Goal: Use online tool/utility: Utilize a website feature to perform a specific function

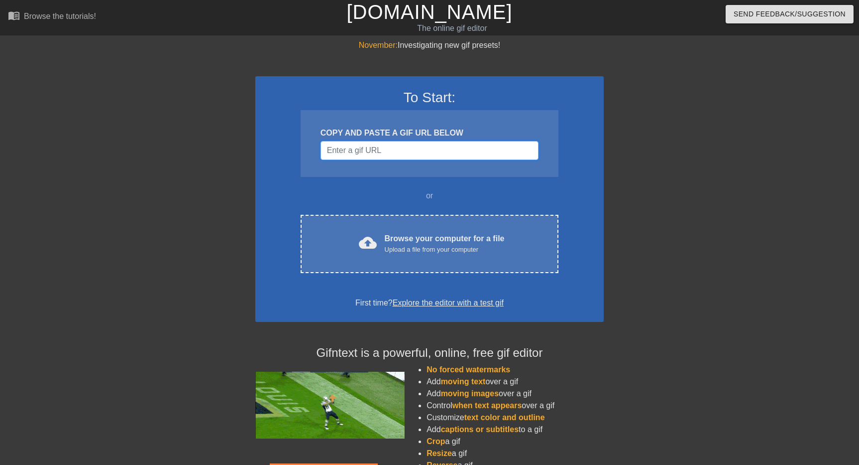
click at [391, 155] on input "Username" at bounding box center [430, 150] width 218 height 19
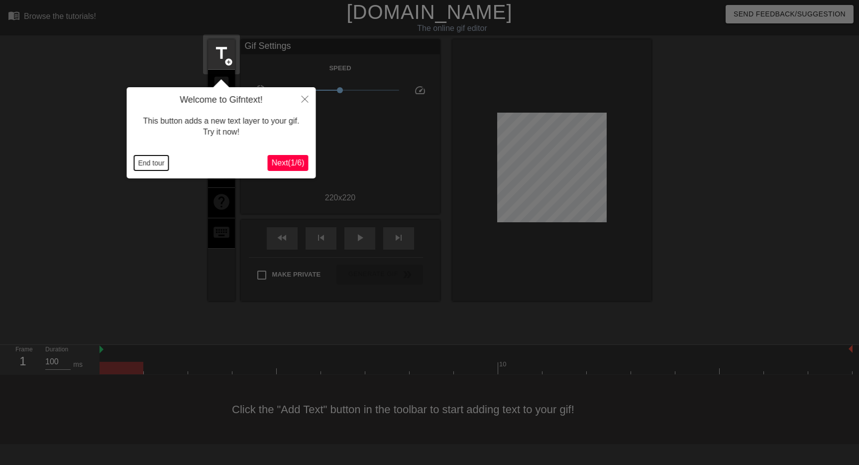
click at [151, 162] on button "End tour" at bounding box center [151, 162] width 34 height 15
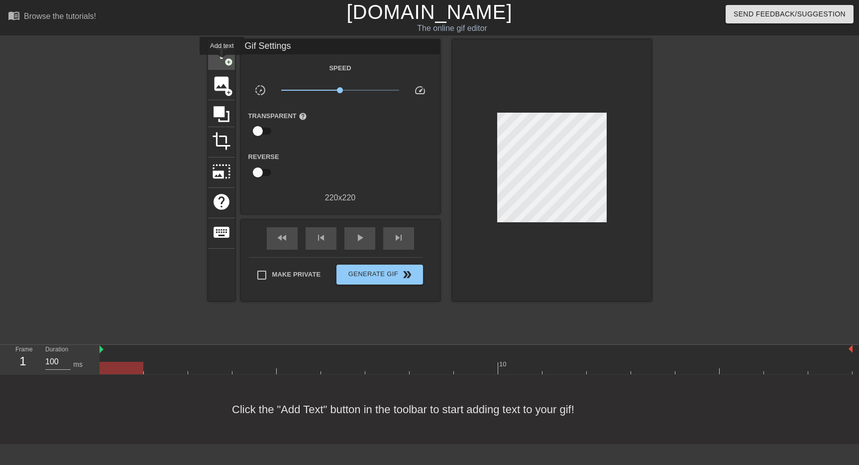
click at [223, 62] on span "title" at bounding box center [221, 53] width 19 height 19
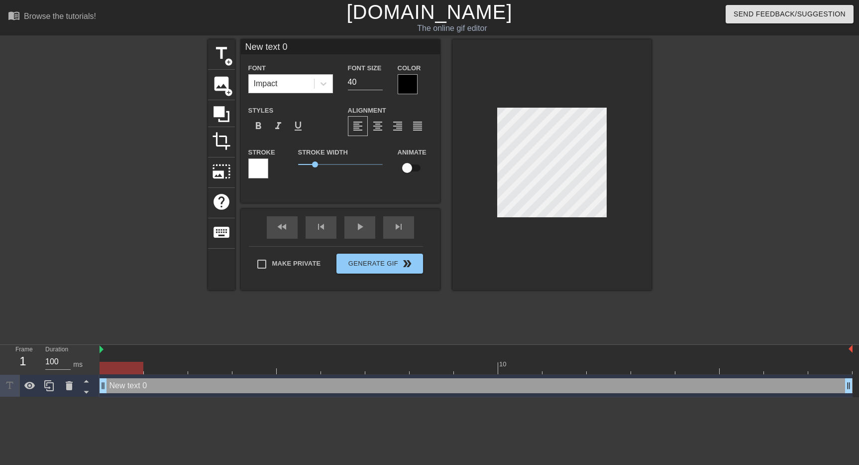
click at [309, 47] on input "New text 0" at bounding box center [340, 46] width 199 height 15
type input "h"
type input "HEAT"
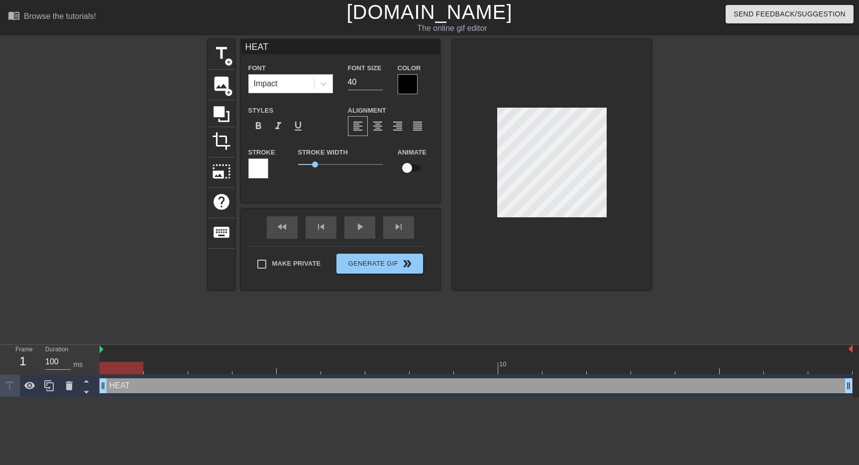
click at [257, 173] on div at bounding box center [258, 168] width 20 height 20
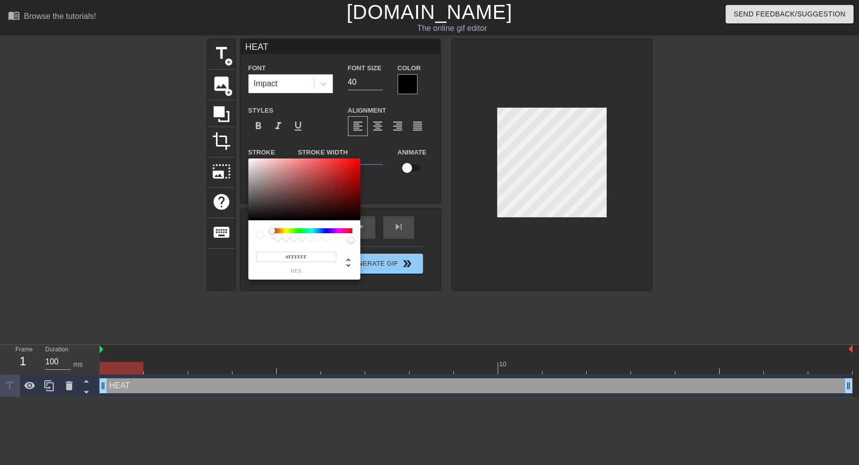
type input "#080808"
click at [251, 218] on div at bounding box center [304, 189] width 112 height 62
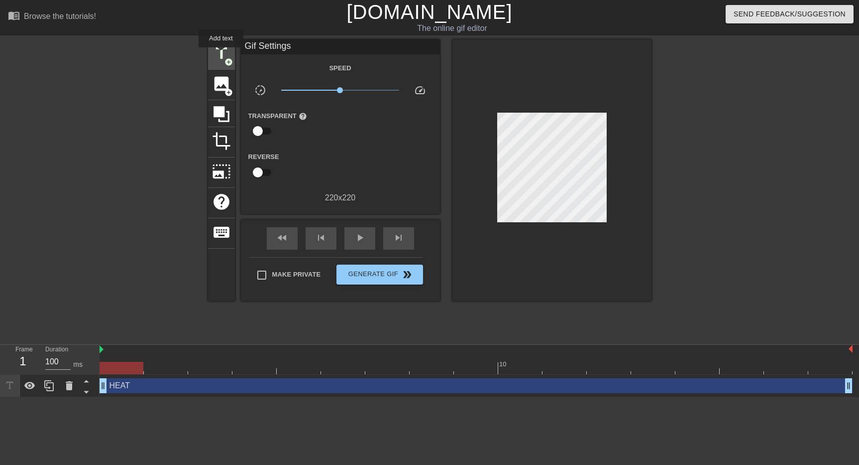
click at [221, 54] on span "title" at bounding box center [221, 53] width 19 height 19
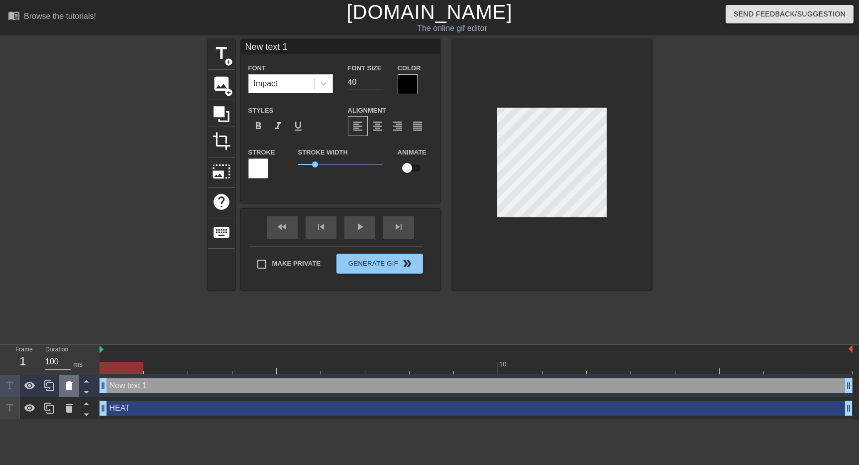
click at [72, 386] on icon at bounding box center [69, 385] width 12 height 12
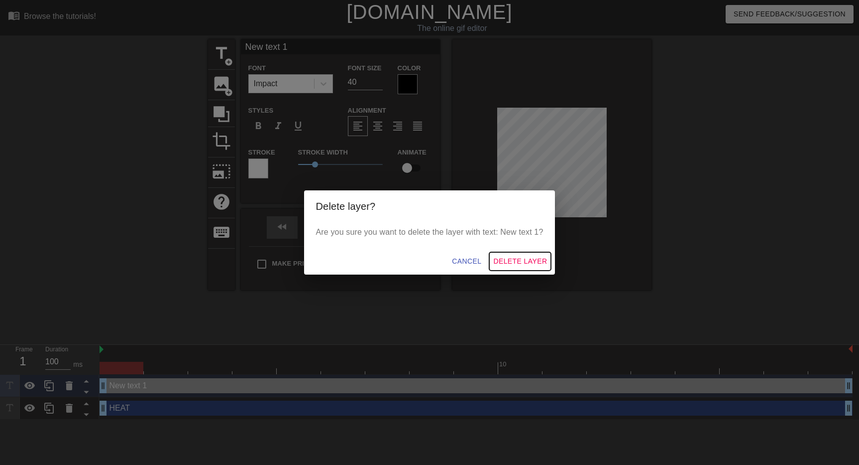
click at [531, 260] on span "Delete Layer" at bounding box center [520, 261] width 54 height 12
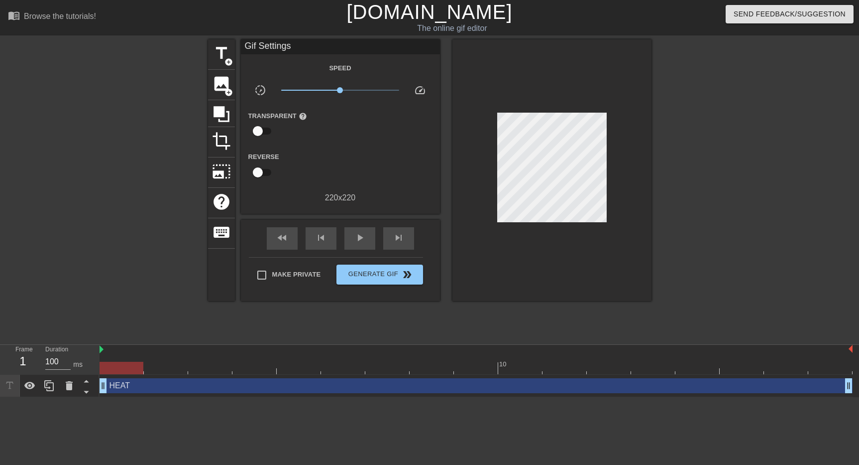
click at [144, 387] on div "HEAT drag_handle drag_handle" at bounding box center [476, 385] width 753 height 15
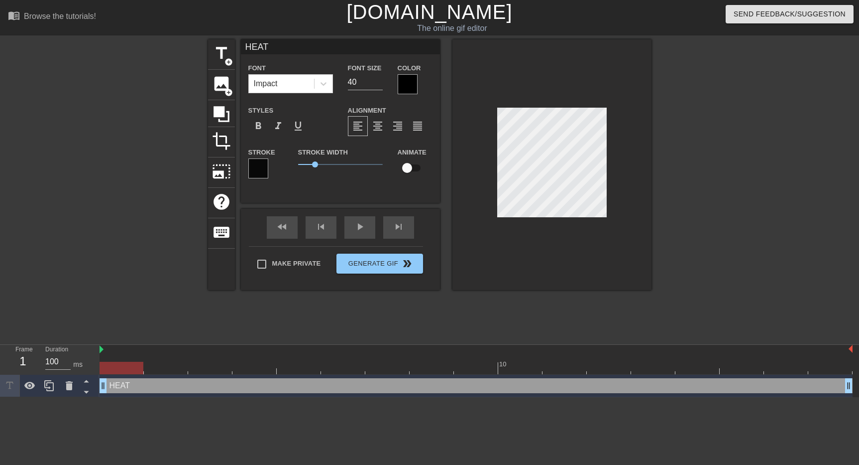
click at [402, 86] on div at bounding box center [408, 84] width 20 height 20
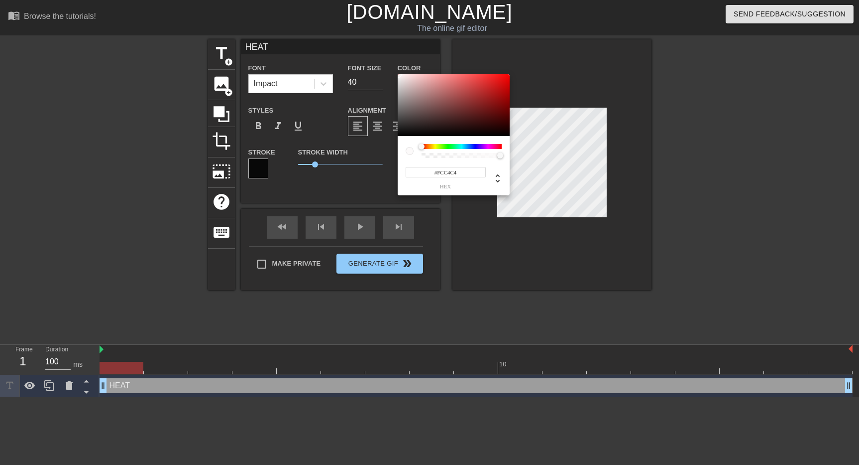
type input "#FCFCFC"
drag, startPoint x: 403, startPoint y: 95, endPoint x: 396, endPoint y: 75, distance: 20.9
click at [398, 75] on div at bounding box center [454, 105] width 112 height 62
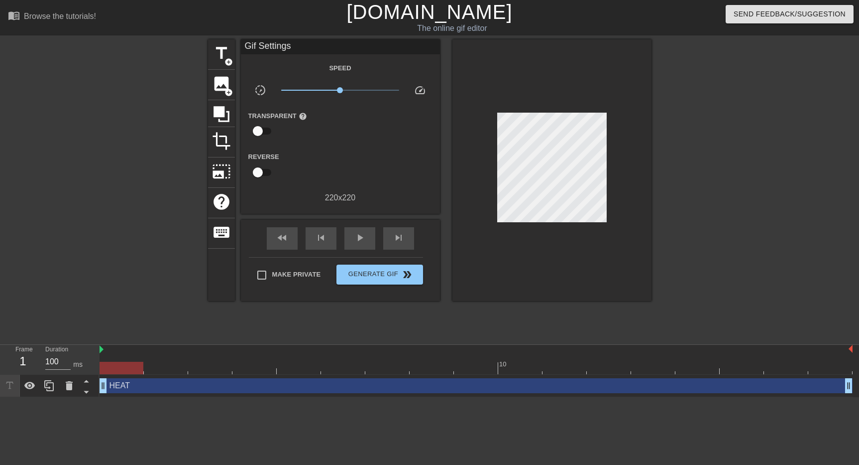
click at [182, 386] on div "HEAT drag_handle drag_handle" at bounding box center [476, 385] width 753 height 15
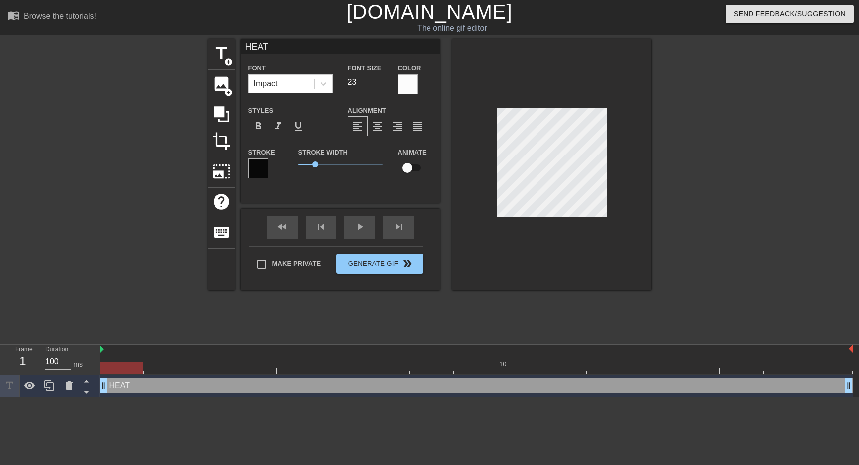
type input "23"
click at [378, 84] on input "23" at bounding box center [365, 82] width 35 height 16
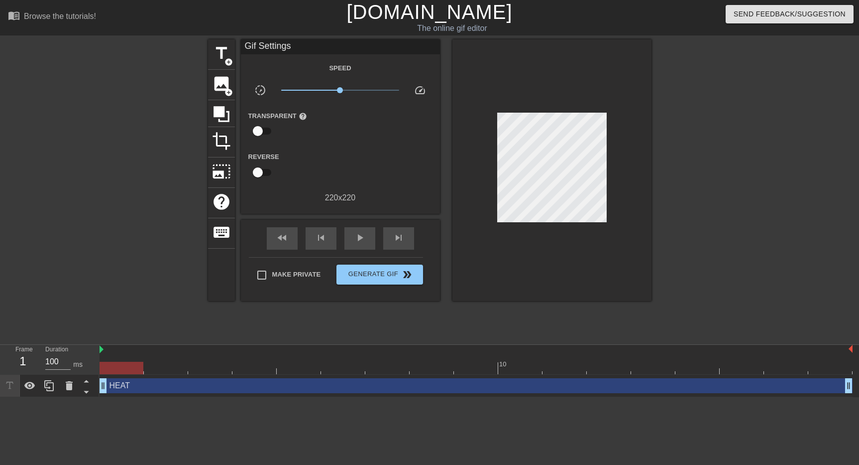
click at [721, 208] on div at bounding box center [738, 188] width 149 height 299
click at [362, 277] on span "Generate Gif double_arrow" at bounding box center [380, 274] width 78 height 12
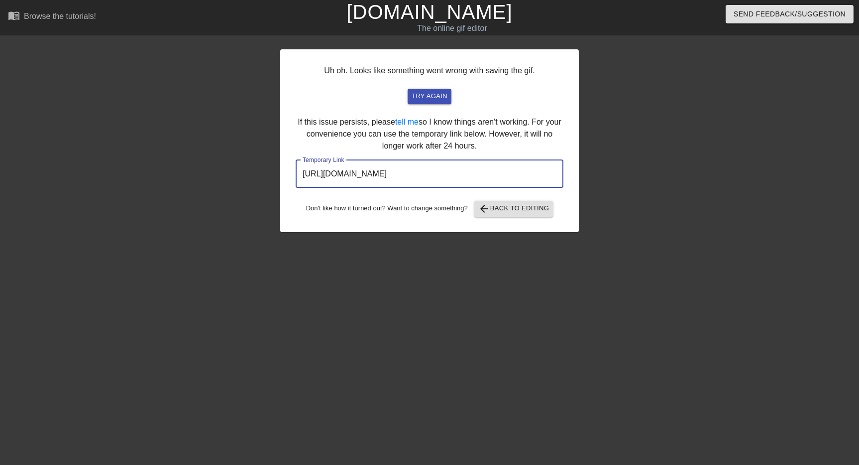
click at [507, 176] on input "[URL][DOMAIN_NAME]" at bounding box center [430, 174] width 268 height 28
